Goal: Transaction & Acquisition: Subscribe to service/newsletter

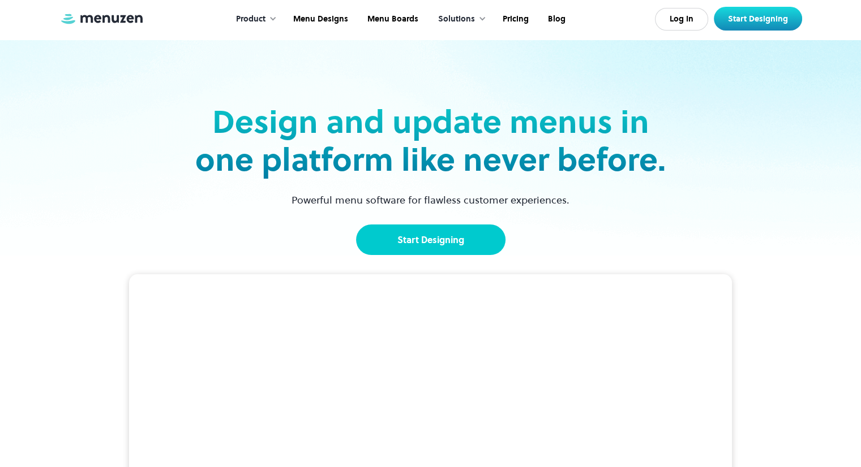
click at [448, 246] on link "Start Designing" at bounding box center [430, 240] width 149 height 31
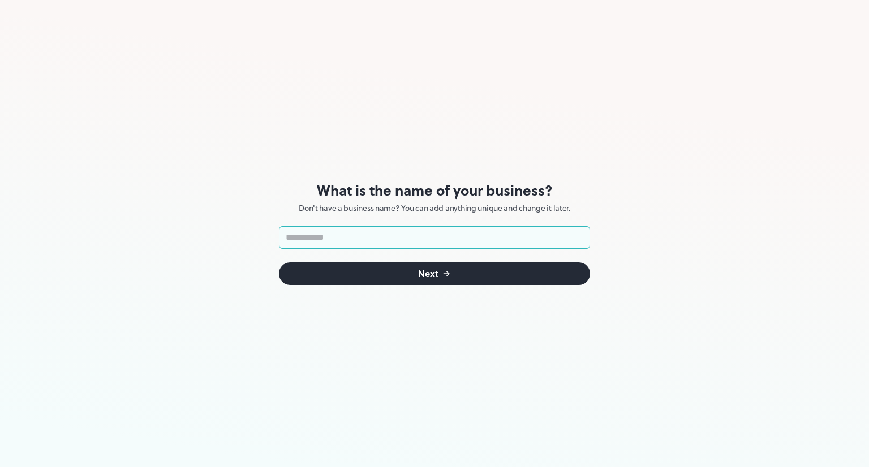
click at [353, 234] on input "text" at bounding box center [434, 237] width 311 height 23
type input "**********"
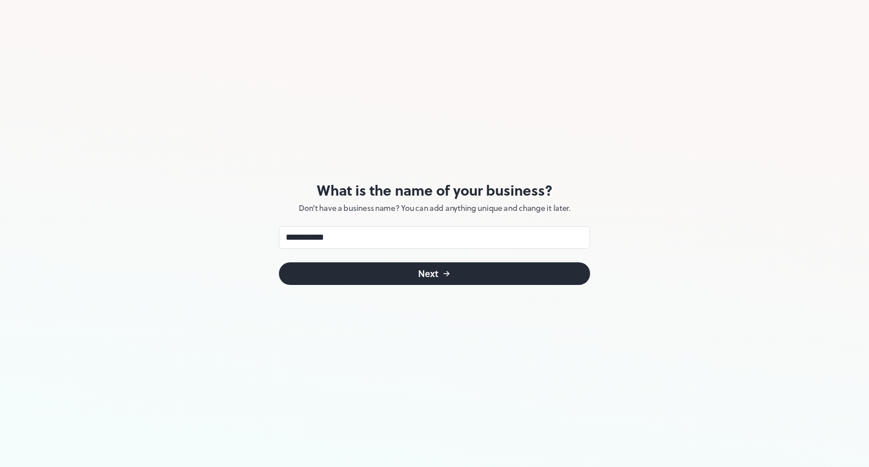
click at [380, 270] on button "Next" at bounding box center [434, 274] width 311 height 23
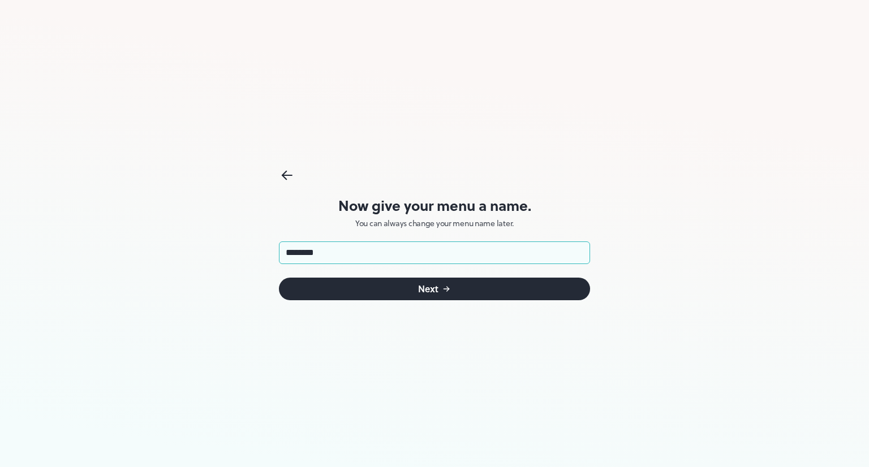
type input "*********"
click button "Next" at bounding box center [434, 289] width 311 height 23
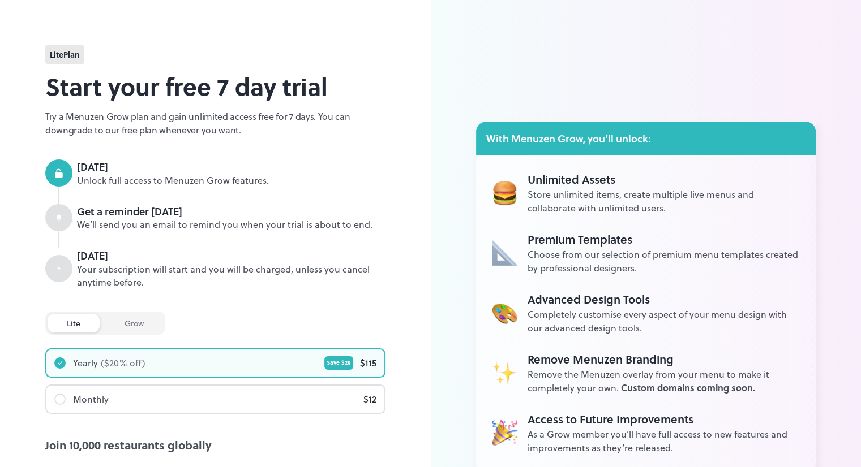
scroll to position [125, 0]
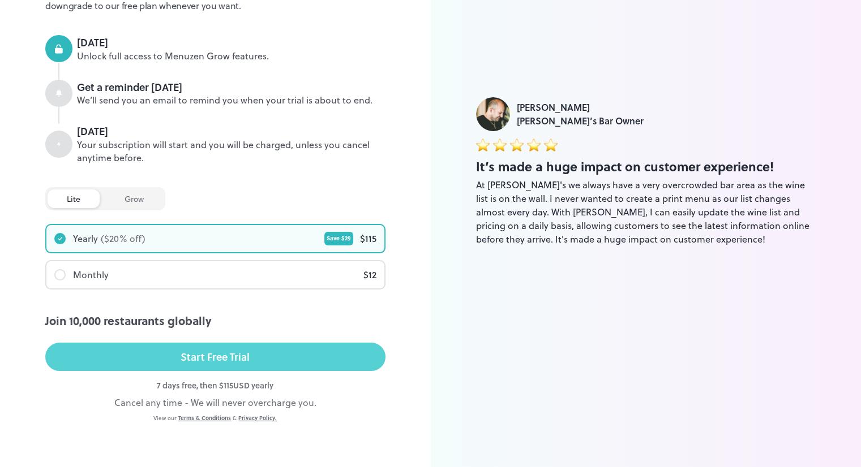
click at [250, 354] on button "Start Free Trial" at bounding box center [215, 357] width 340 height 28
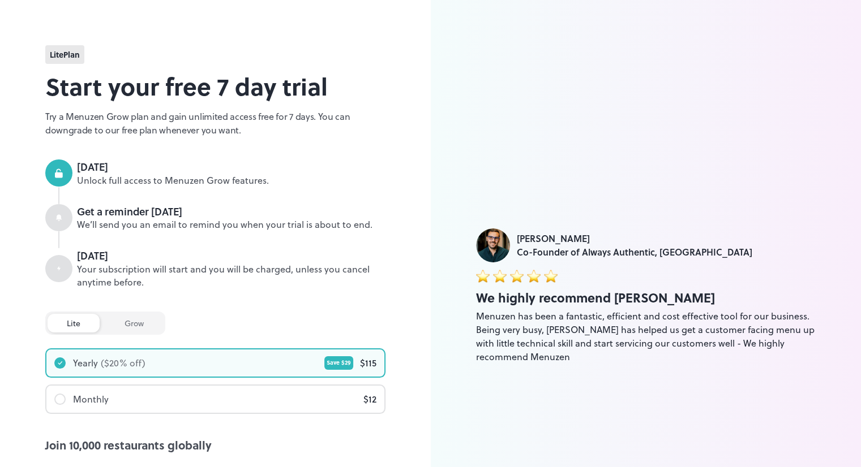
click at [75, 62] on div "lite Plan" at bounding box center [64, 54] width 39 height 19
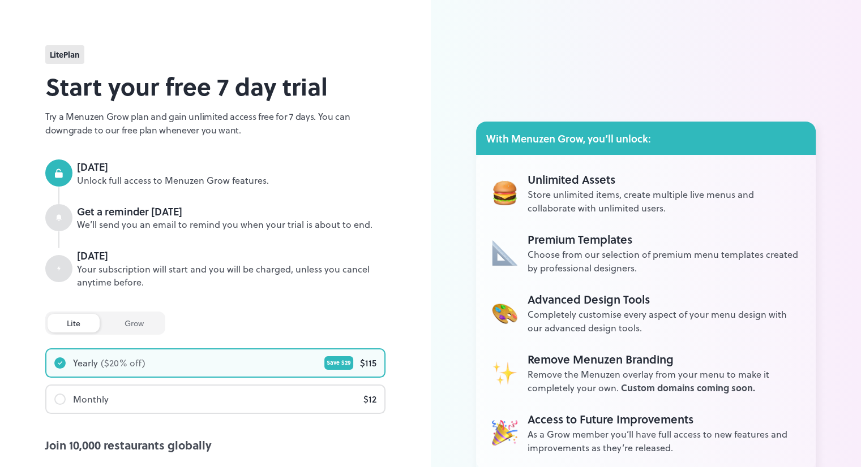
click at [57, 50] on span "lite Plan" at bounding box center [65, 55] width 30 height 12
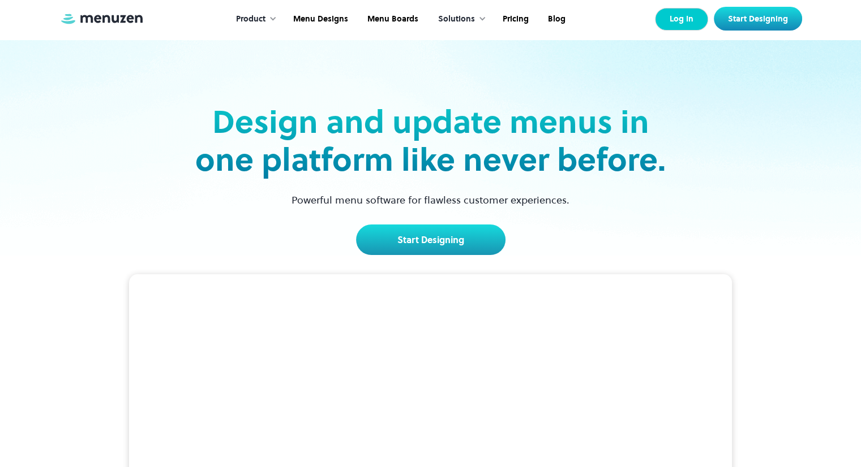
click at [692, 23] on link "Log In" at bounding box center [681, 19] width 53 height 23
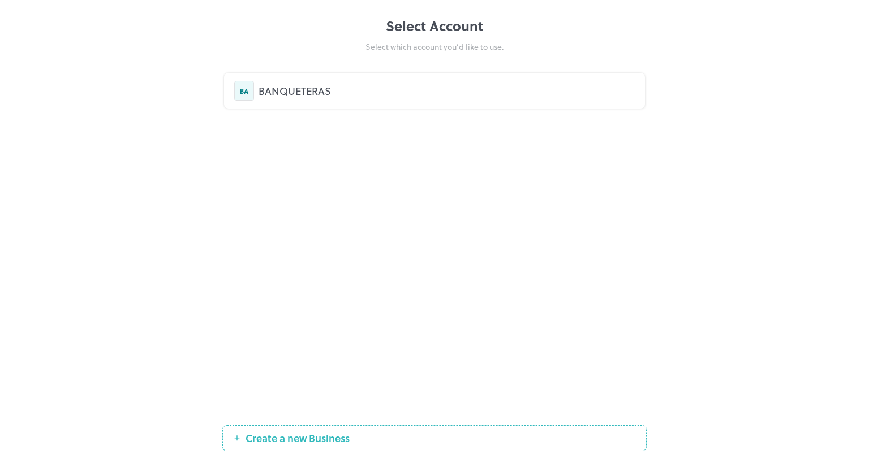
click at [280, 88] on div "BANQUETERAS" at bounding box center [447, 90] width 376 height 15
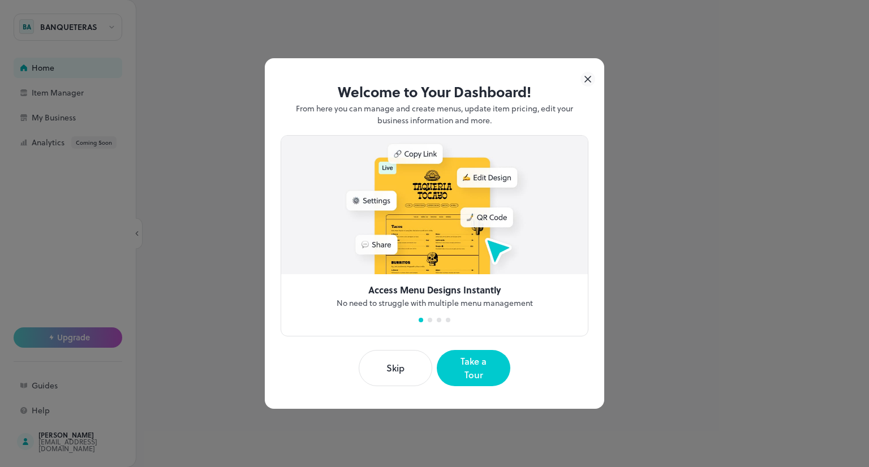
click at [406, 369] on button "Skip" at bounding box center [396, 368] width 74 height 36
